Goal: Information Seeking & Learning: Find specific fact

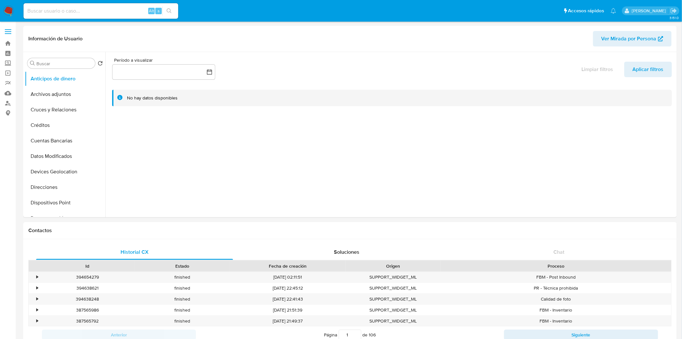
select select "10"
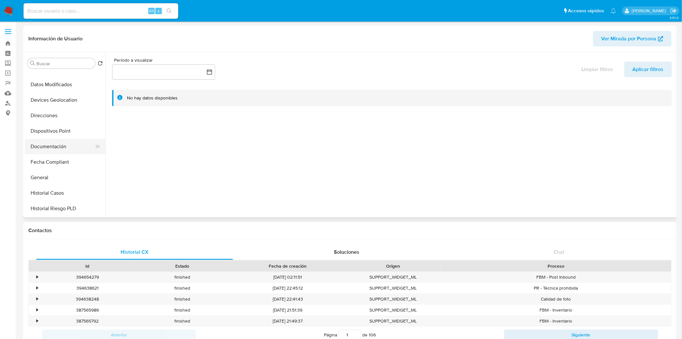
scroll to position [107, 0]
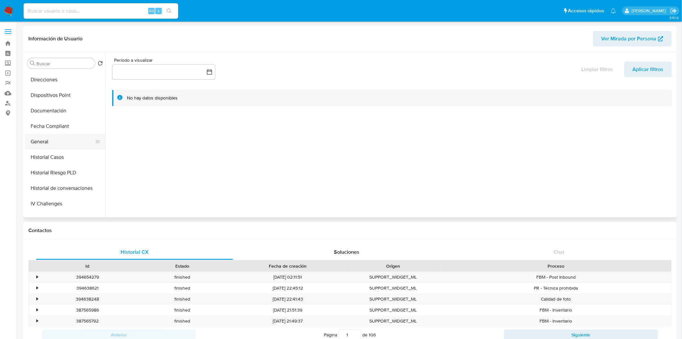
click at [55, 145] on button "General" at bounding box center [62, 141] width 75 height 15
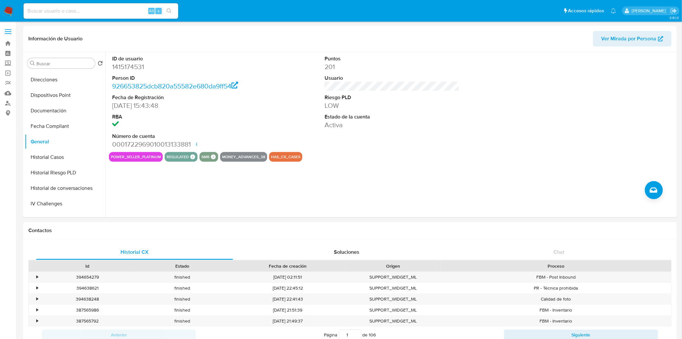
click at [113, 6] on div "Alt s" at bounding box center [101, 10] width 155 height 15
click at [112, 12] on input at bounding box center [101, 11] width 155 height 8
paste input "1415164729"
type input "1415164729"
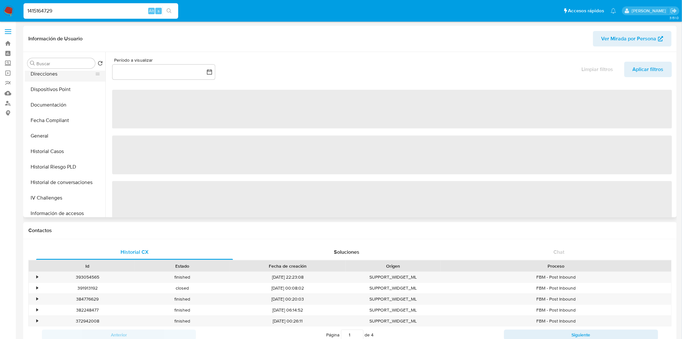
scroll to position [143, 0]
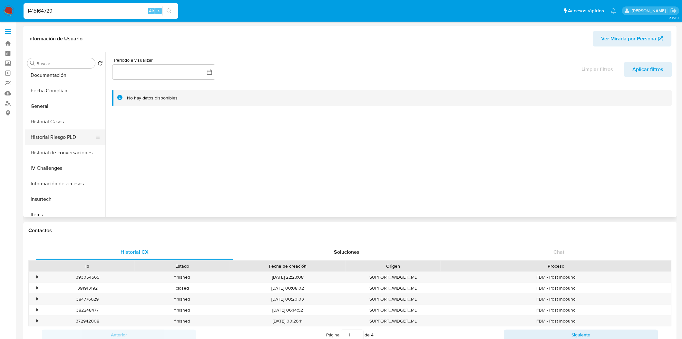
select select "10"
click at [67, 120] on button "KYC" at bounding box center [62, 122] width 75 height 15
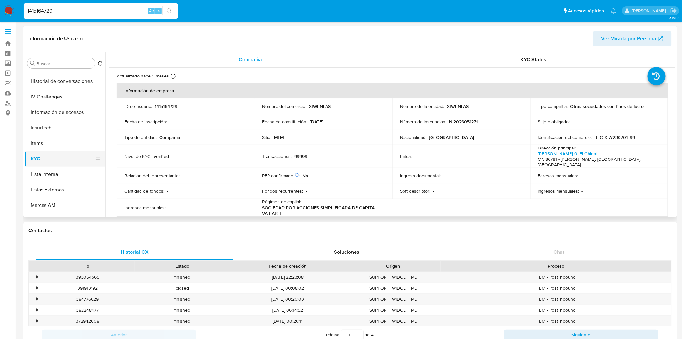
scroll to position [143, 0]
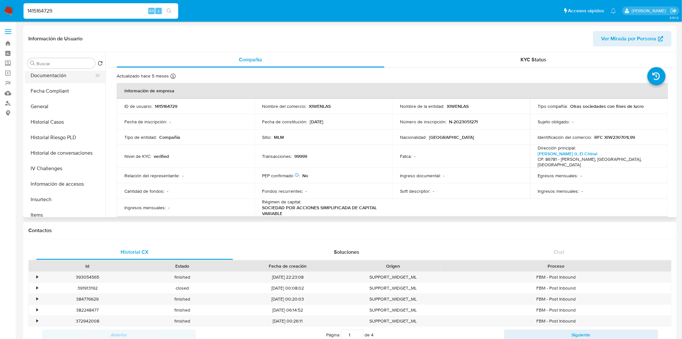
click at [59, 78] on button "Documentación" at bounding box center [62, 75] width 75 height 15
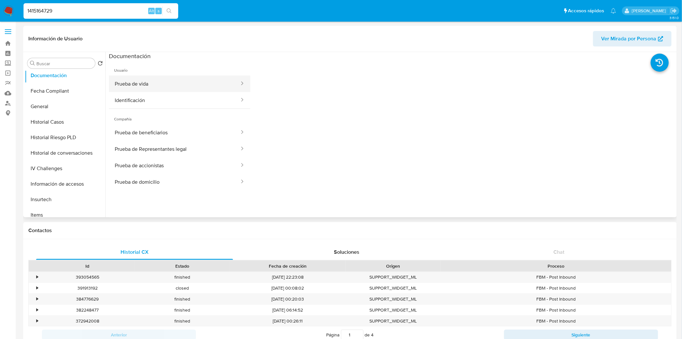
click at [218, 82] on button "Prueba de vida" at bounding box center [174, 83] width 131 height 16
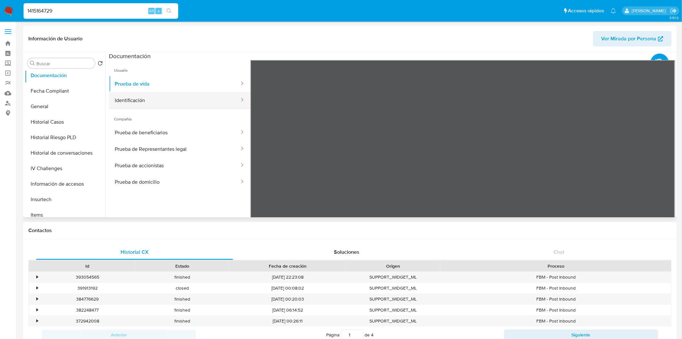
click at [148, 99] on button "Identificación" at bounding box center [174, 100] width 131 height 16
click at [661, 164] on icon at bounding box center [667, 164] width 13 height 13
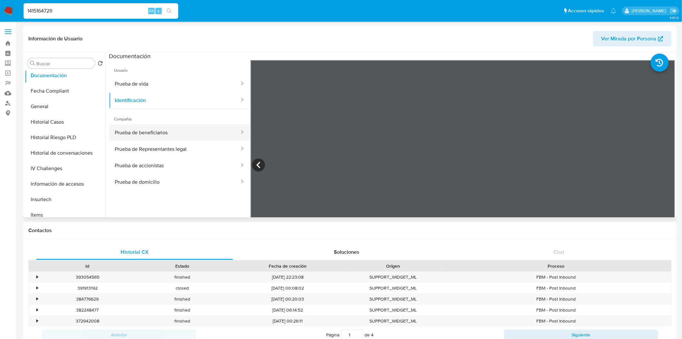
click at [132, 136] on button "Prueba de beneficiarios" at bounding box center [174, 132] width 131 height 16
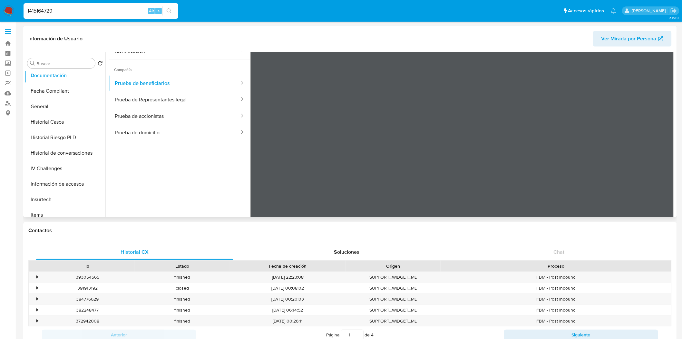
scroll to position [56, 0]
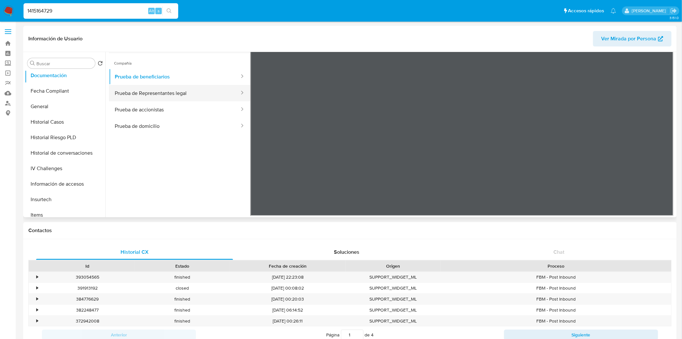
click at [153, 91] on button "Prueba de Representantes legal" at bounding box center [174, 93] width 131 height 16
click at [141, 113] on button "Prueba de accionistas" at bounding box center [174, 109] width 131 height 16
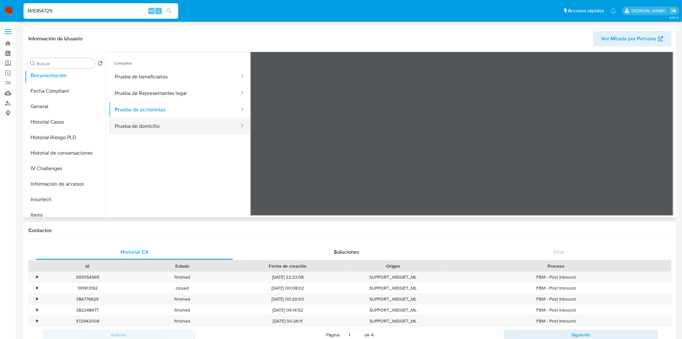
click at [136, 128] on button "Prueba de domicilio" at bounding box center [174, 126] width 131 height 16
click at [73, 112] on button "General" at bounding box center [62, 106] width 75 height 15
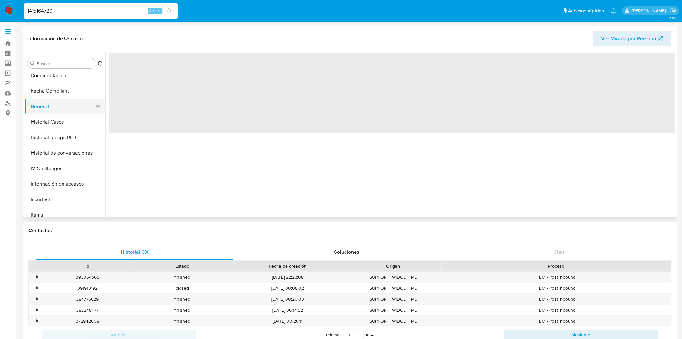
scroll to position [0, 0]
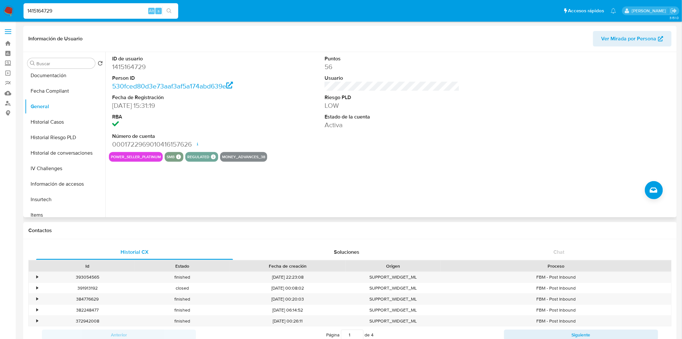
drag, startPoint x: 110, startPoint y: 62, endPoint x: 111, endPoint y: 67, distance: 5.2
click at [110, 62] on div "ID de usuario 1415164729 Person ID 530fced80d3e73aaf3af5a174abd639e Fecha de Re…" at bounding box center [180, 102] width 142 height 100
drag, startPoint x: 112, startPoint y: 68, endPoint x: 157, endPoint y: 70, distance: 44.5
click at [157, 70] on dd "1415164729" at bounding box center [179, 66] width 135 height 9
copy dd "1415164729"
